Goal: Entertainment & Leisure: Consume media (video, audio)

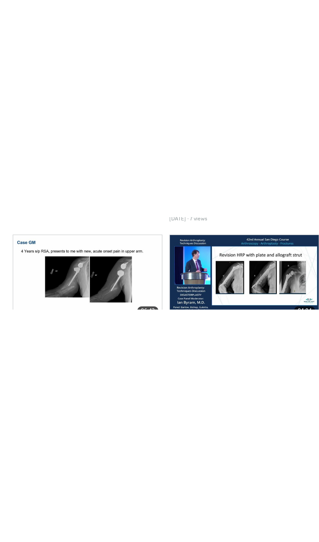
scroll to position [3364, 0]
